Goal: Task Accomplishment & Management: Manage account settings

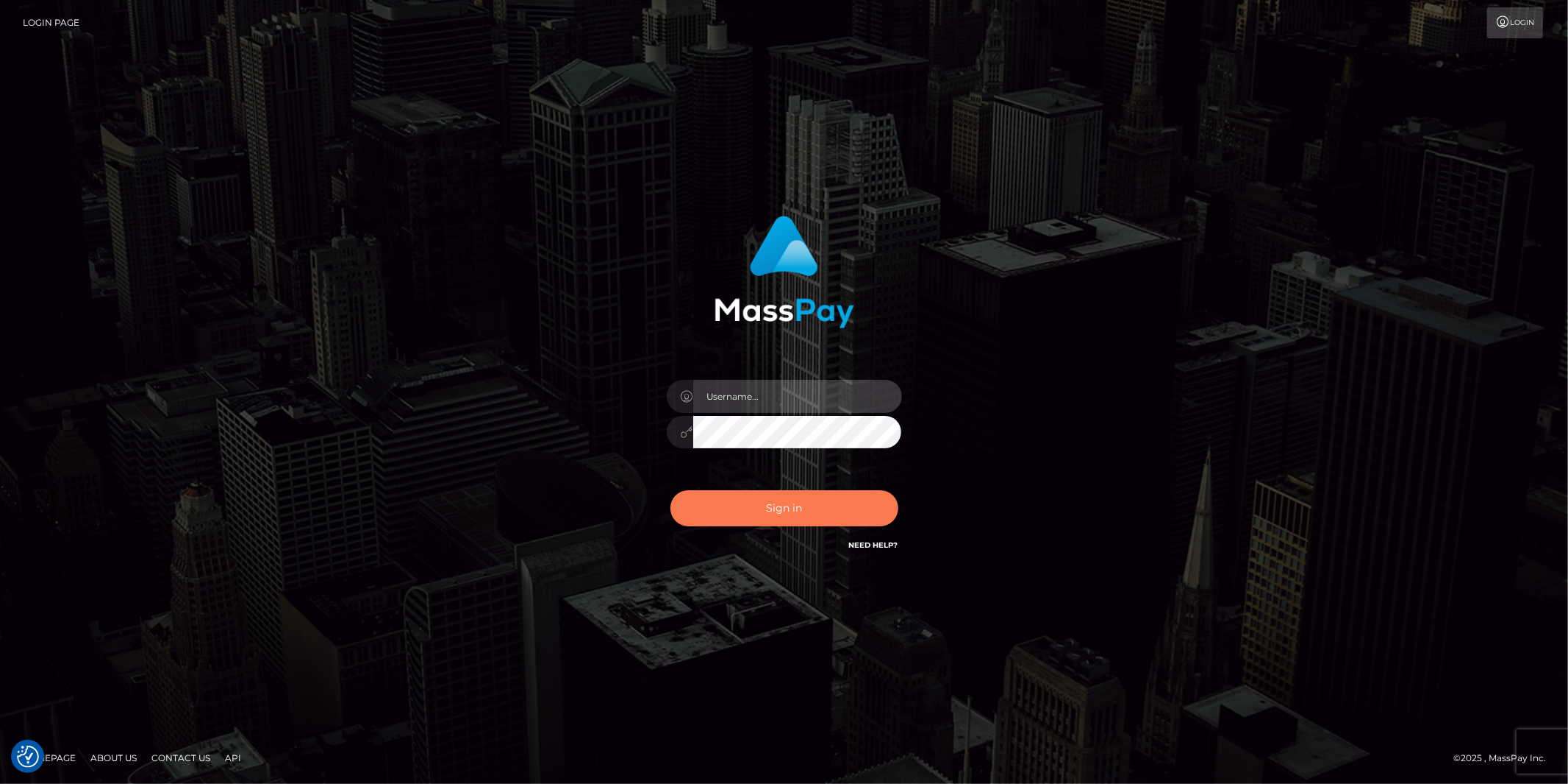
type input "[PERSON_NAME].megabonanza"
click at [804, 511] on button "Sign in" at bounding box center [784, 508] width 228 height 36
type input "Jonathan.megabonanza"
click at [724, 505] on button "Sign in" at bounding box center [784, 508] width 228 height 36
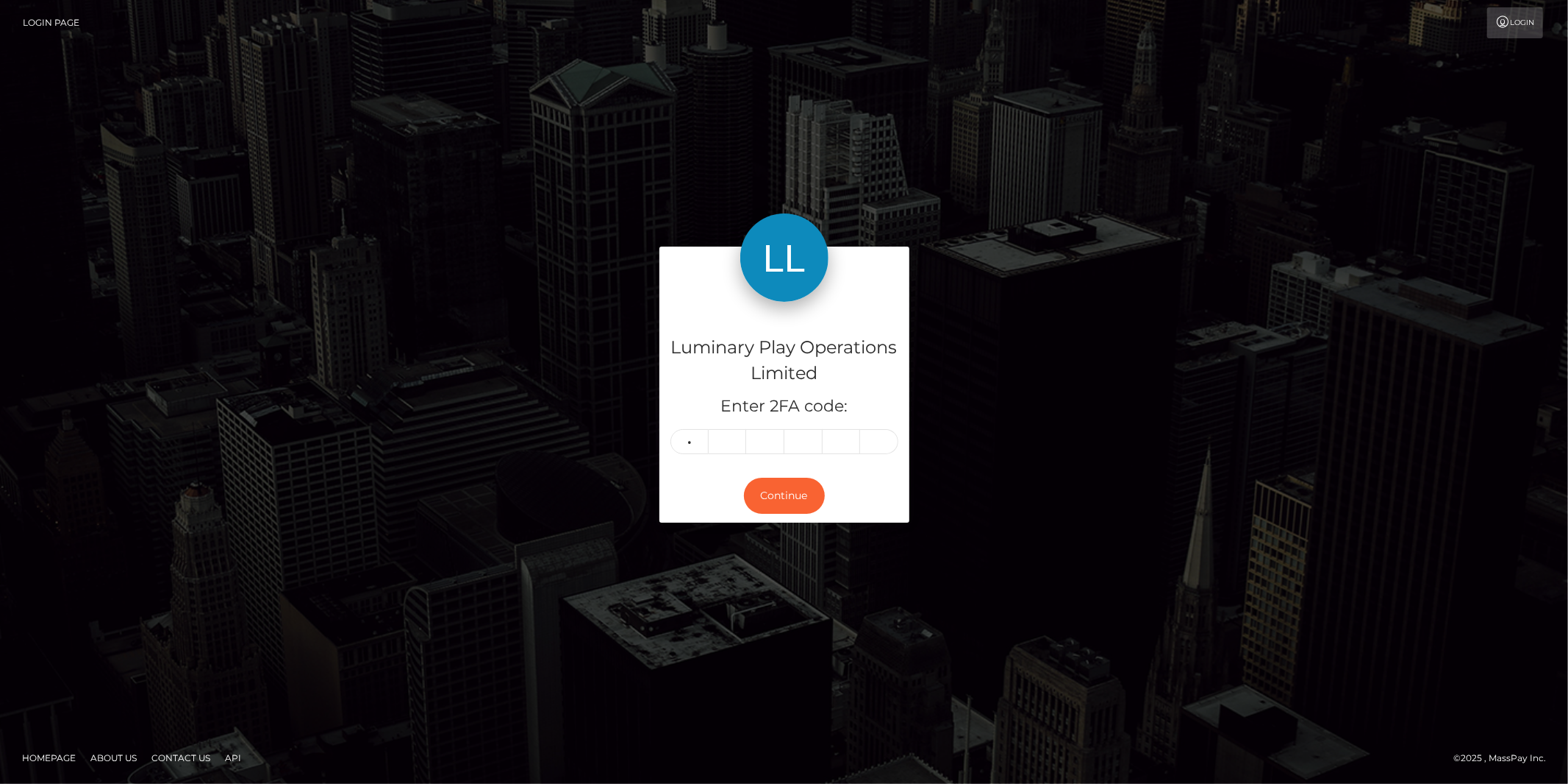
type input "8"
type input "4"
type input "1"
type input "7"
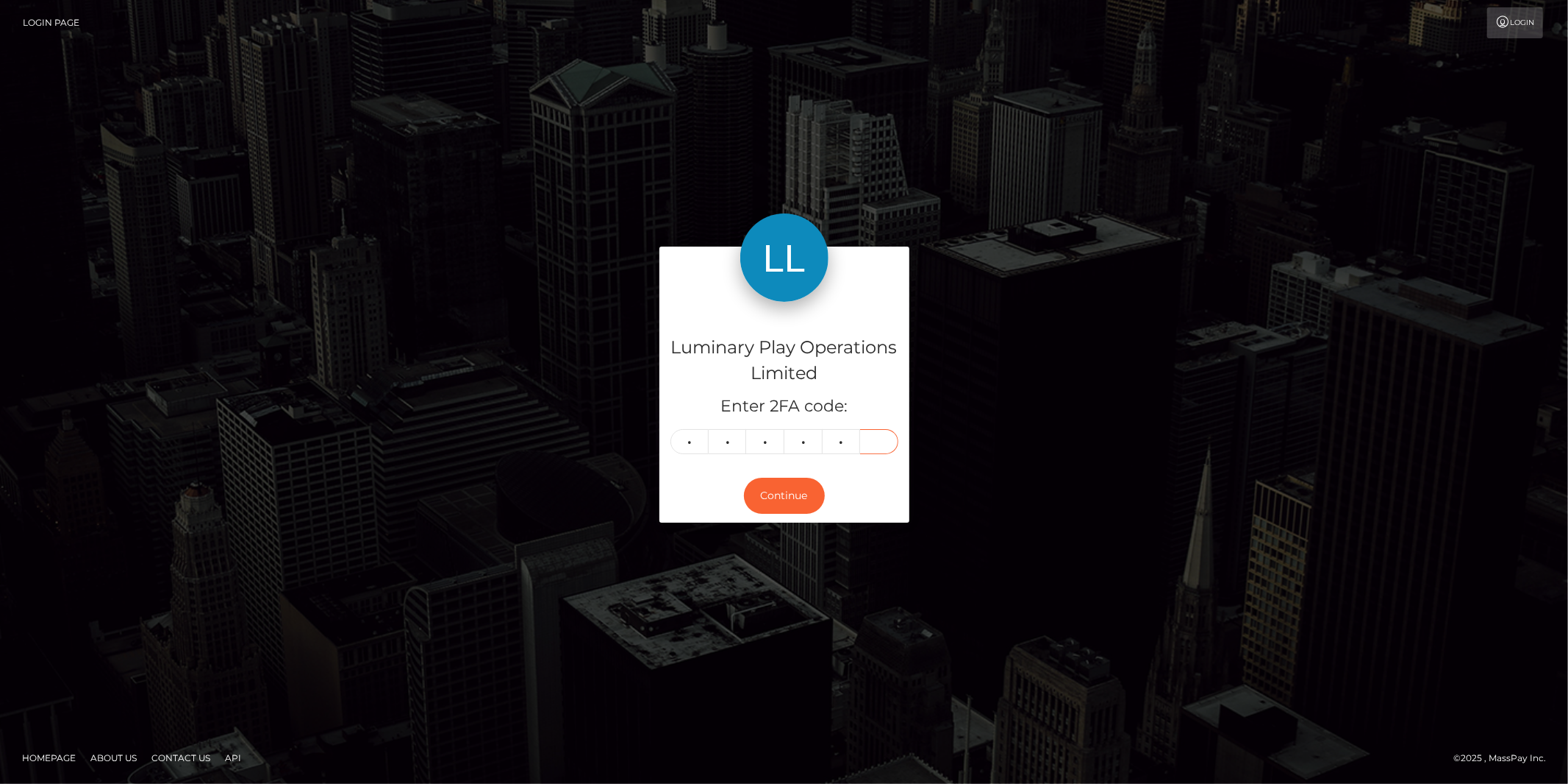
type input "5"
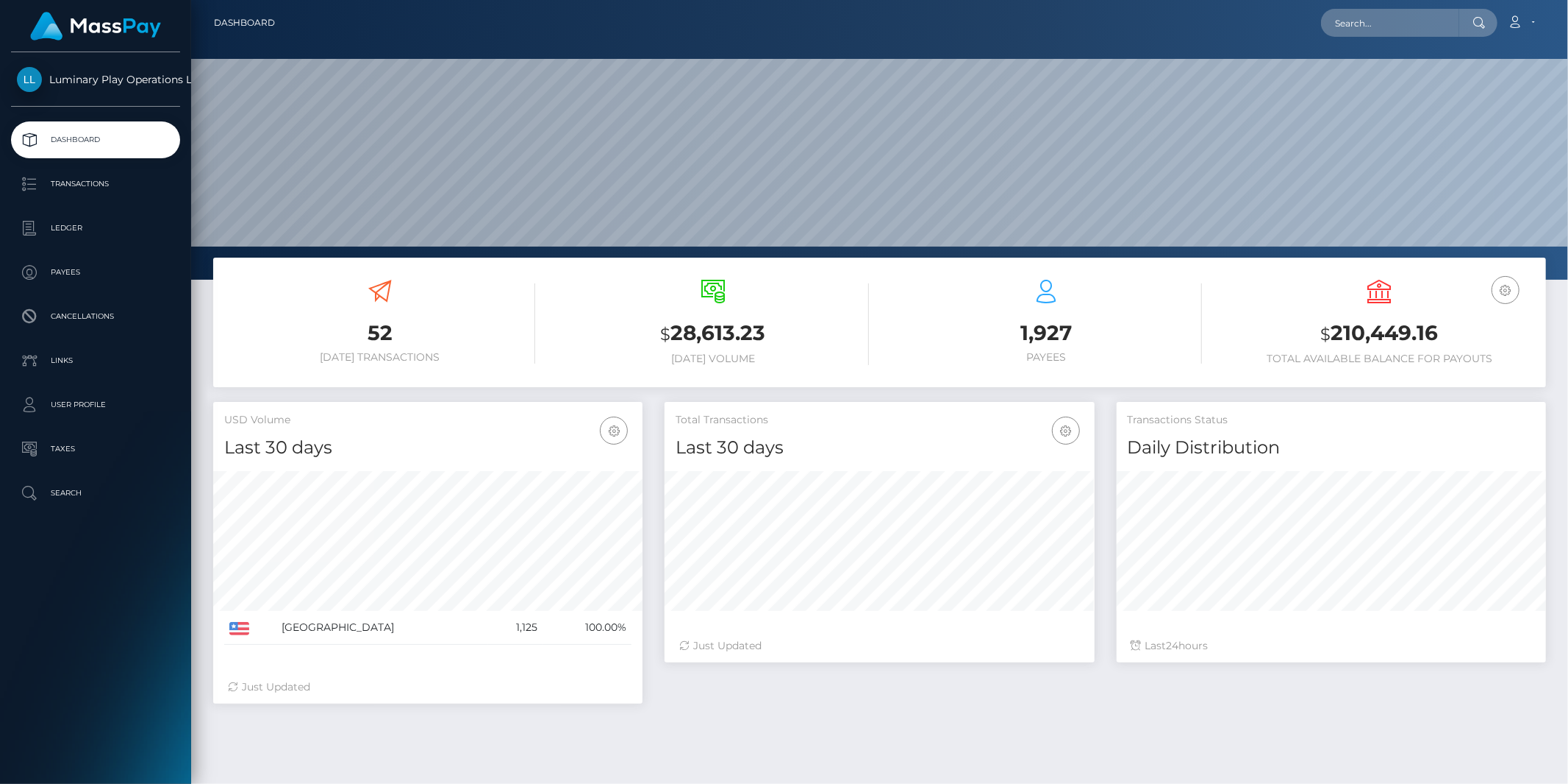
scroll to position [260, 430]
drag, startPoint x: 1453, startPoint y: 325, endPoint x: 1336, endPoint y: 341, distance: 118.1
click at [1336, 341] on h3 "$ 210,449.16" at bounding box center [1380, 333] width 311 height 30
copy h3 "210,449.16"
